Goal: Complete application form

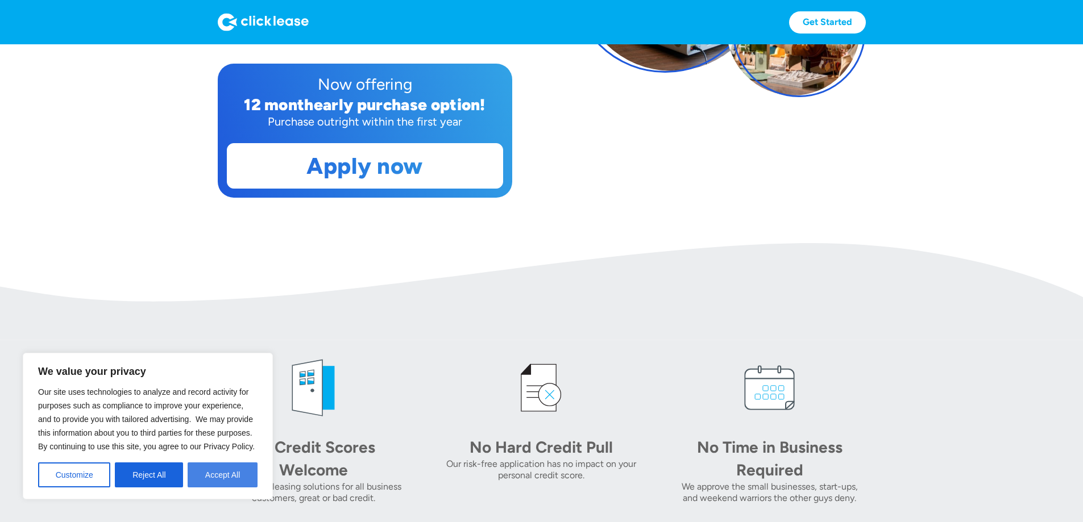
click at [219, 480] on button "Accept All" at bounding box center [223, 475] width 70 height 25
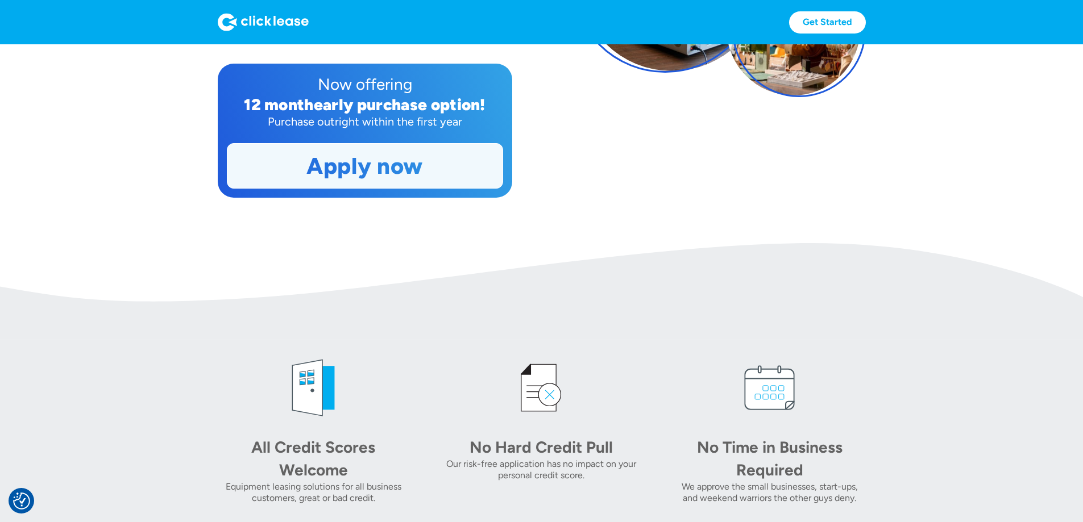
click at [354, 188] on link "Apply now" at bounding box center [364, 166] width 275 height 44
